Goal: Information Seeking & Learning: Learn about a topic

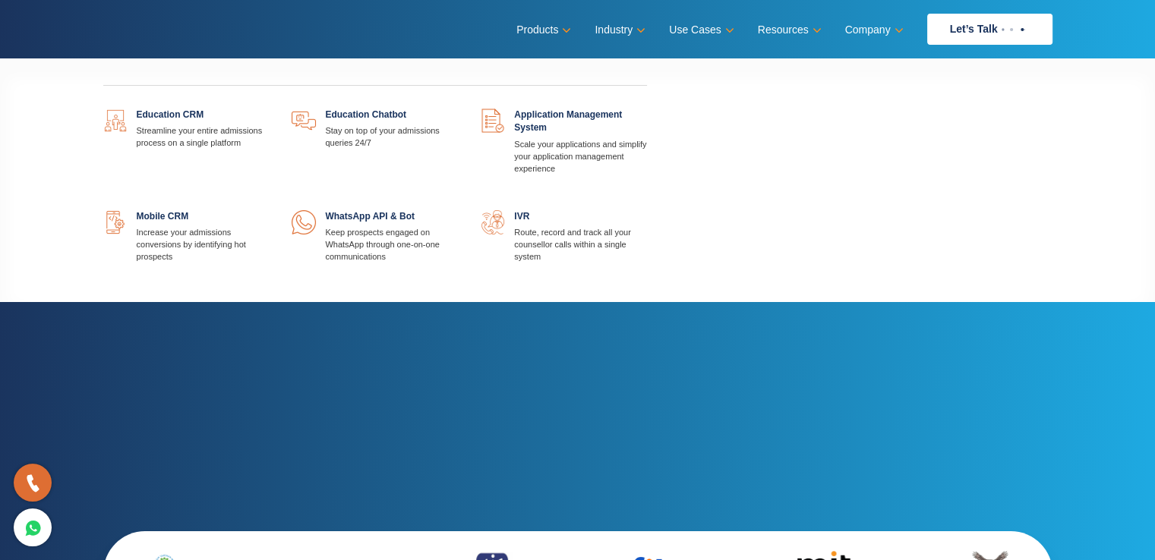
click at [269, 109] on link at bounding box center [269, 109] width 0 height 0
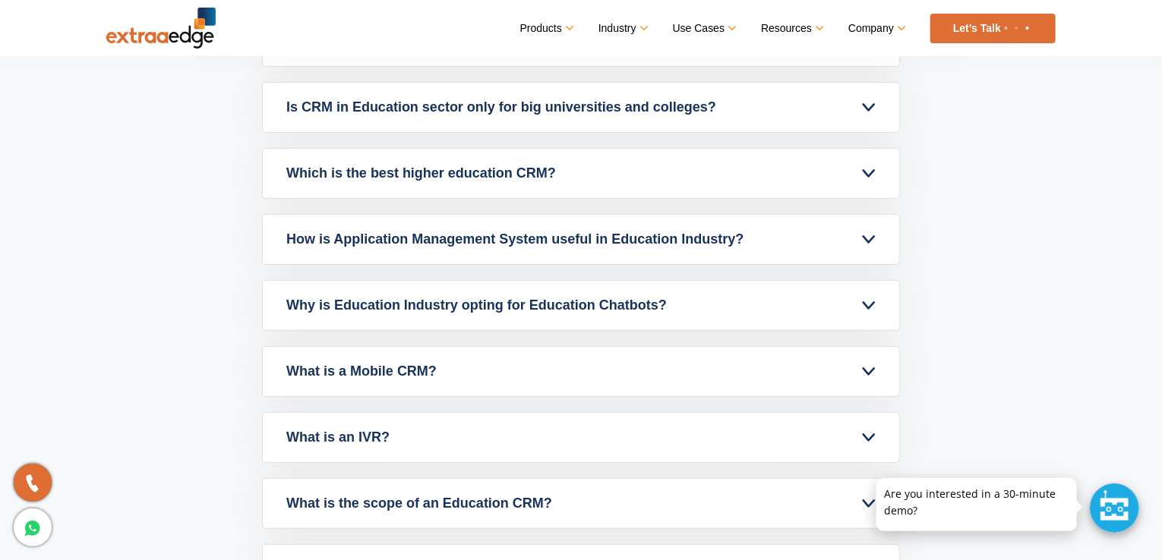
scroll to position [6529, 0]
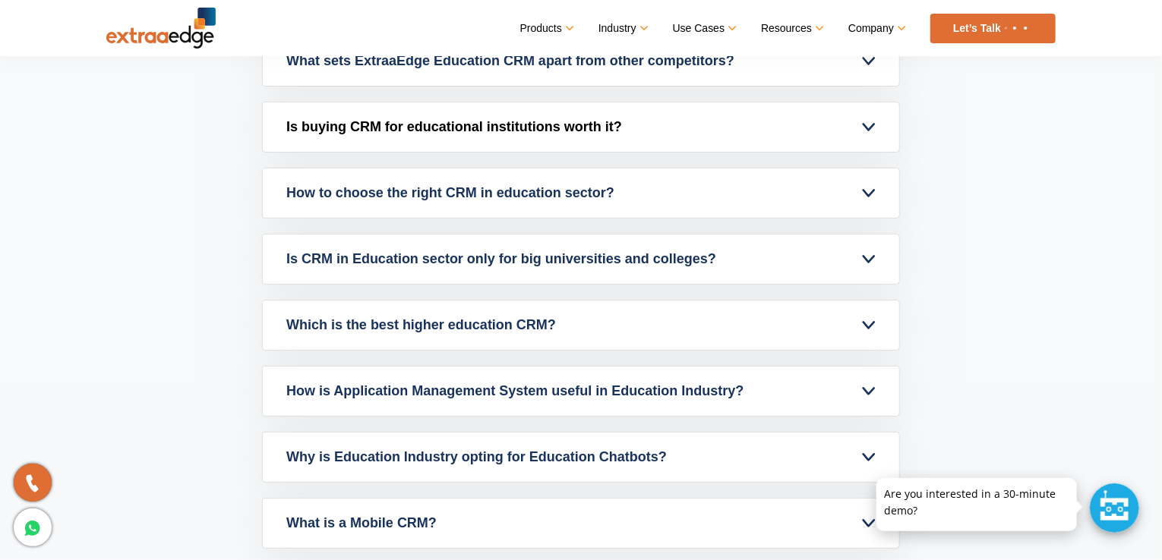
click at [563, 132] on link "Is buying CRM for educational institutions worth it?" at bounding box center [581, 126] width 636 height 49
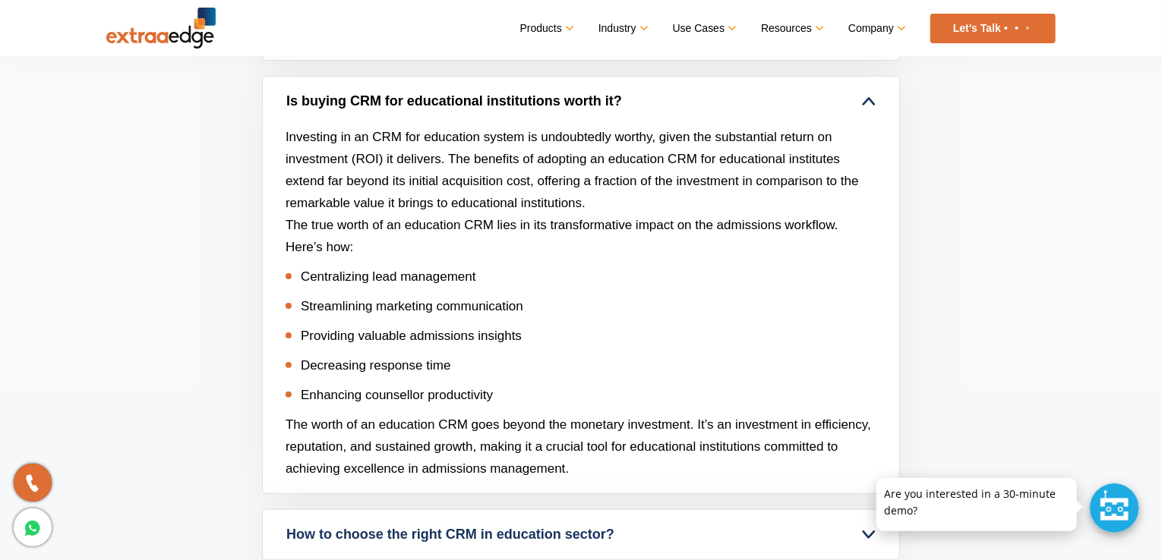
scroll to position [6255, 0]
